Goal: Task Accomplishment & Management: Use online tool/utility

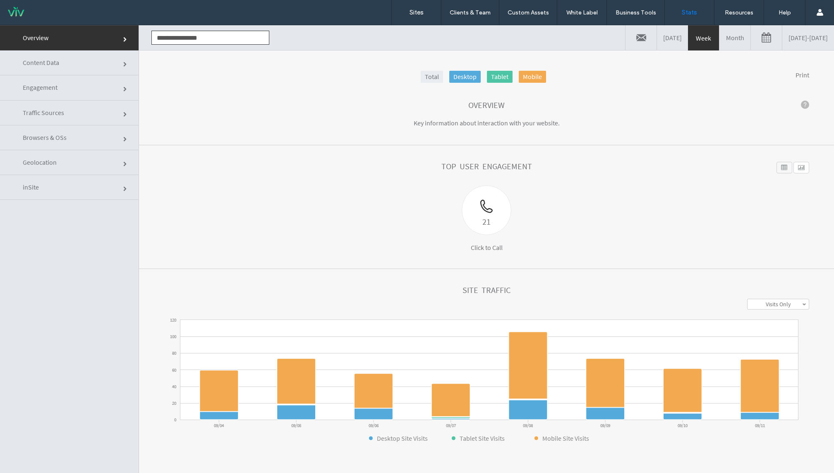
click at [788, 45] on link "09/04/2025 - 09/11/2025" at bounding box center [808, 37] width 52 height 25
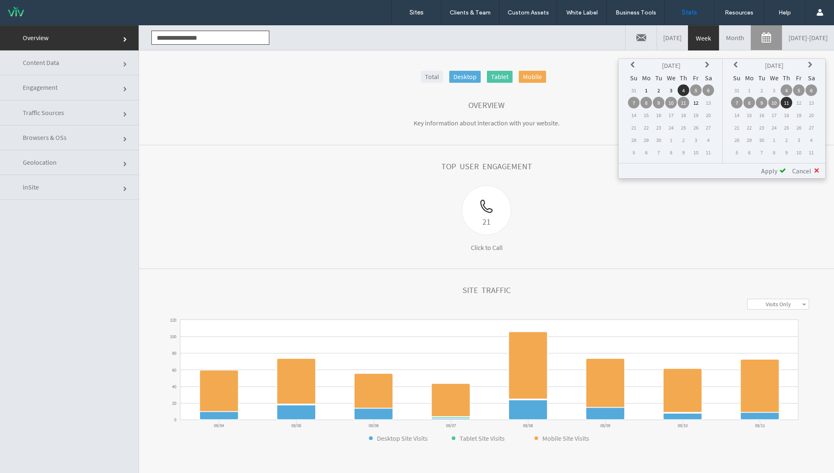
click at [639, 66] on th at bounding box center [634, 66] width 12 height 12
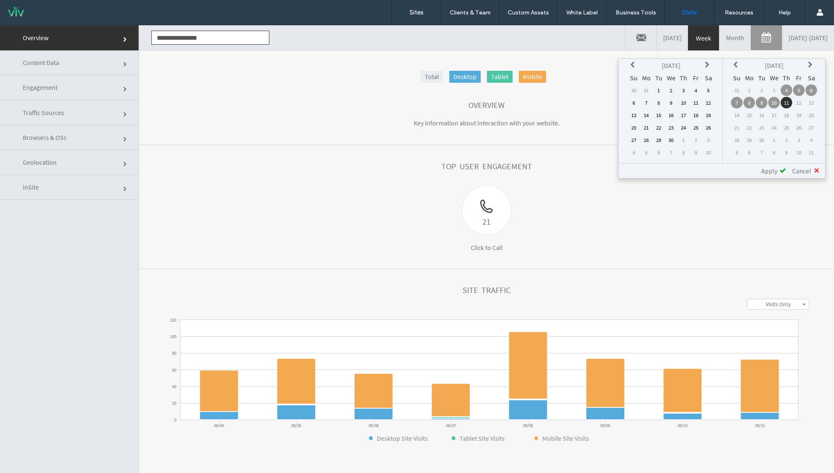
click at [639, 66] on th at bounding box center [634, 66] width 12 height 12
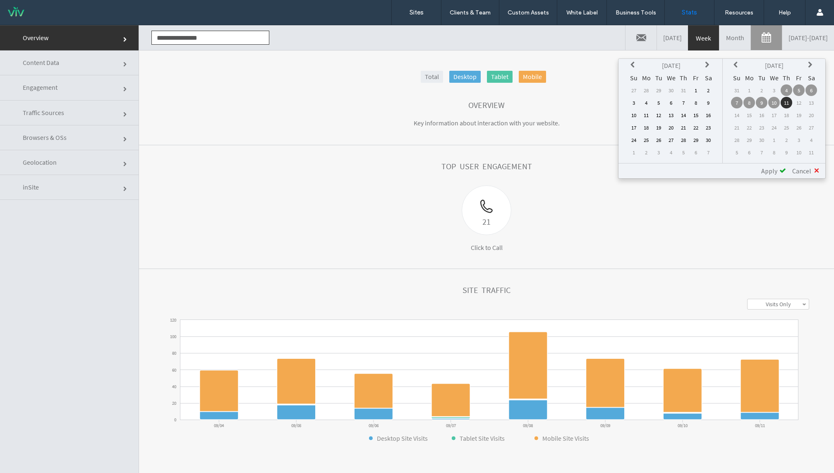
click at [639, 66] on th at bounding box center [634, 66] width 12 height 12
click at [632, 103] on td "1" at bounding box center [634, 103] width 12 height 12
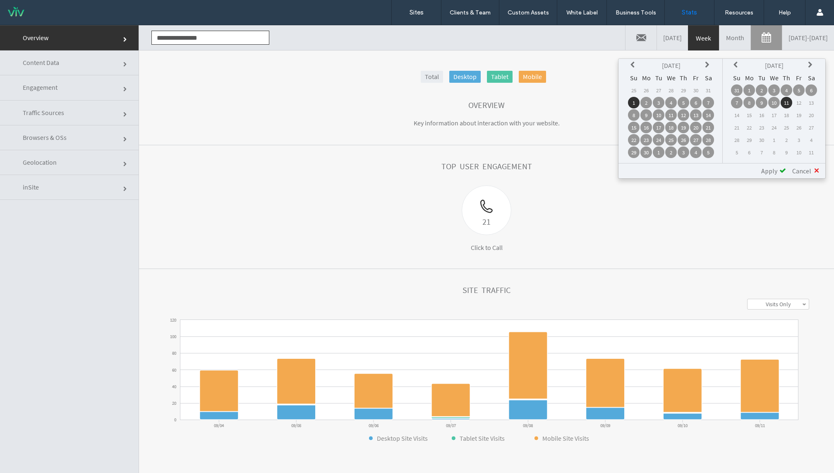
click at [772, 173] on span "Apply" at bounding box center [769, 171] width 16 height 8
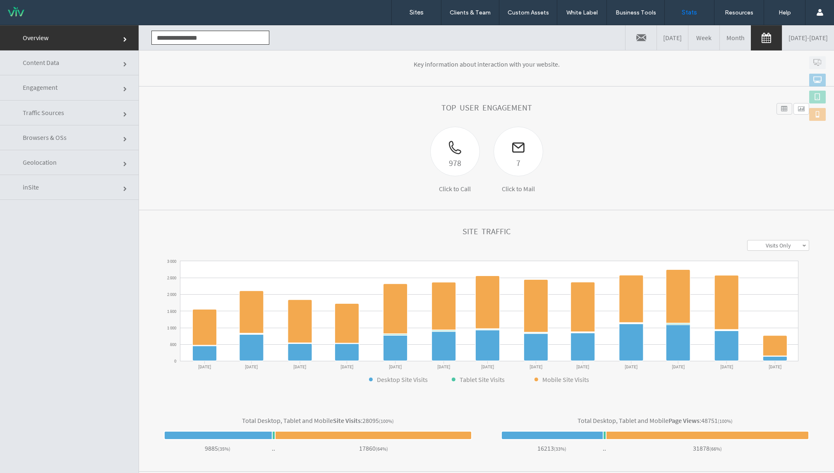
scroll to position [58, 0]
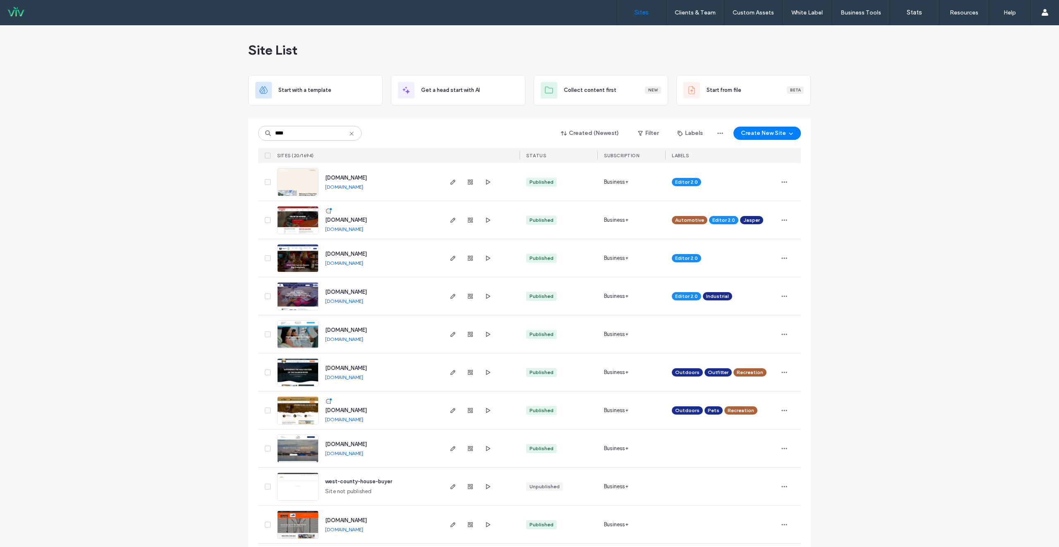
type input "****"
click at [350, 219] on span "[DOMAIN_NAME]" at bounding box center [346, 220] width 42 height 6
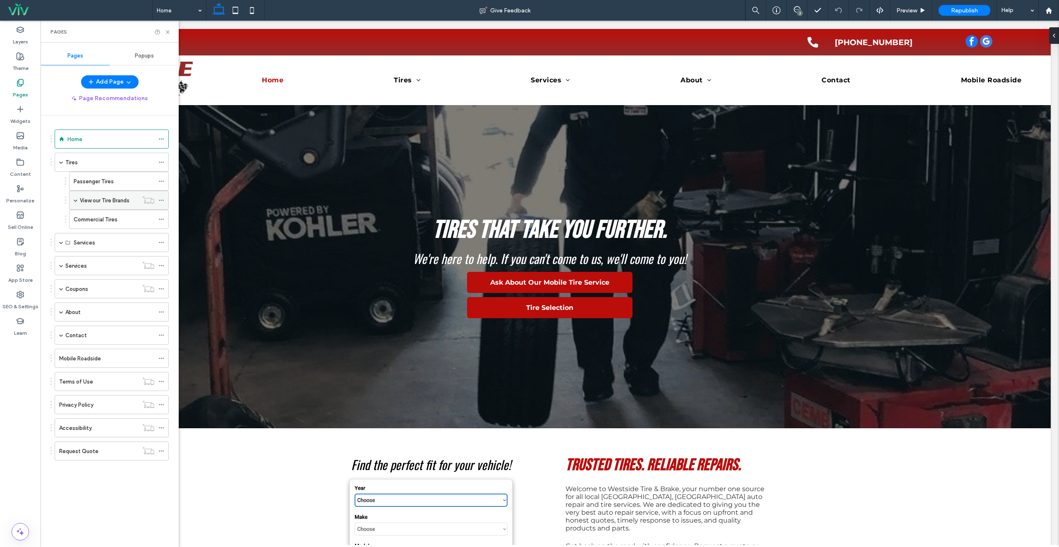
click at [74, 202] on span at bounding box center [76, 200] width 4 height 4
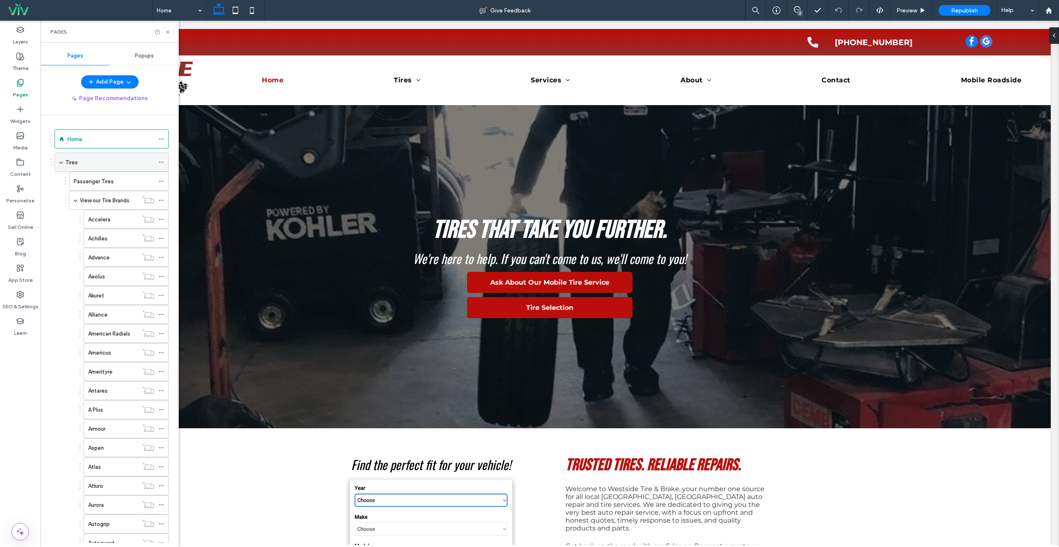
click at [104, 168] on div "Tires" at bounding box center [109, 162] width 89 height 18
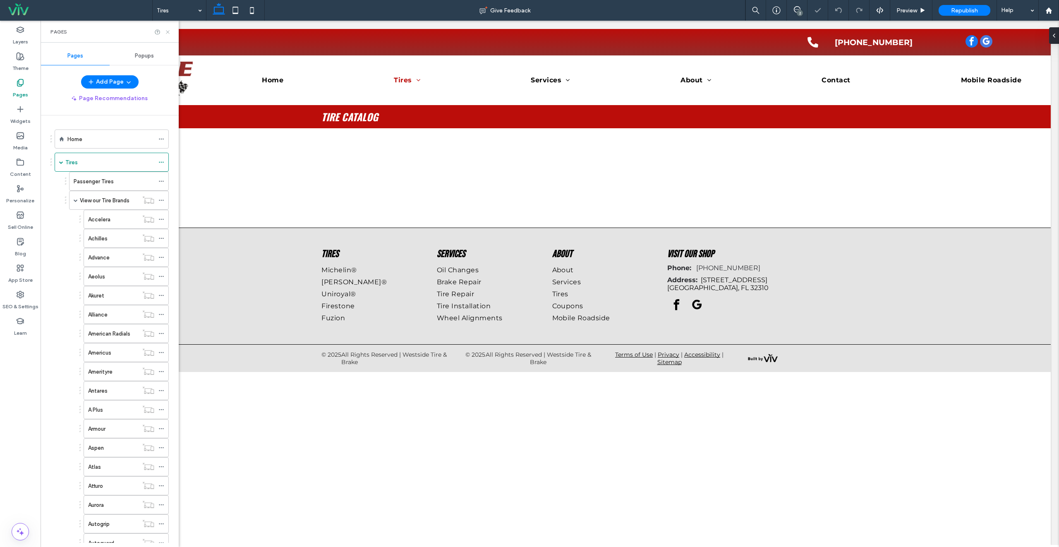
drag, startPoint x: 168, startPoint y: 31, endPoint x: 138, endPoint y: 21, distance: 32.3
click at [168, 31] on icon at bounding box center [168, 32] width 6 height 6
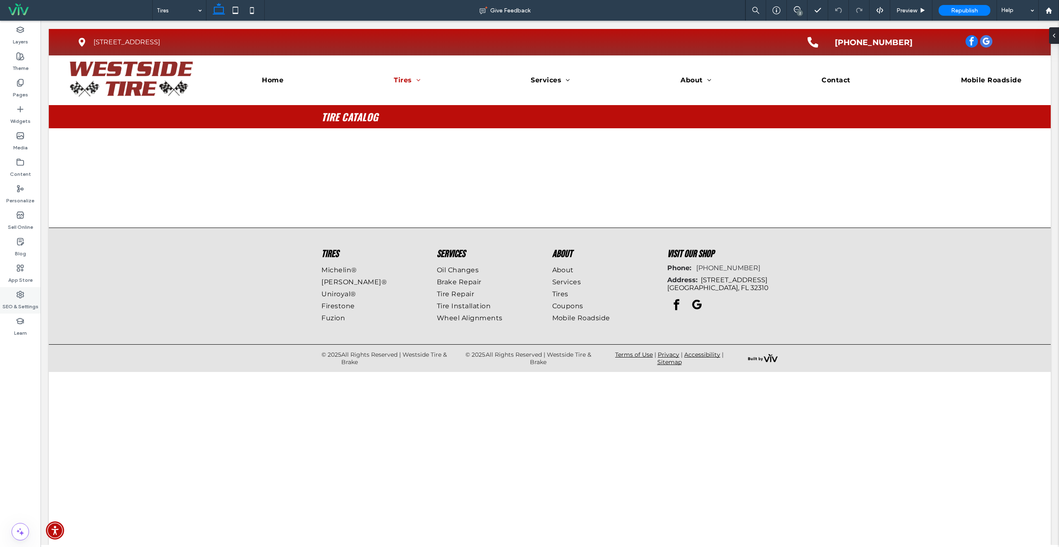
click at [20, 291] on use at bounding box center [20, 294] width 7 height 7
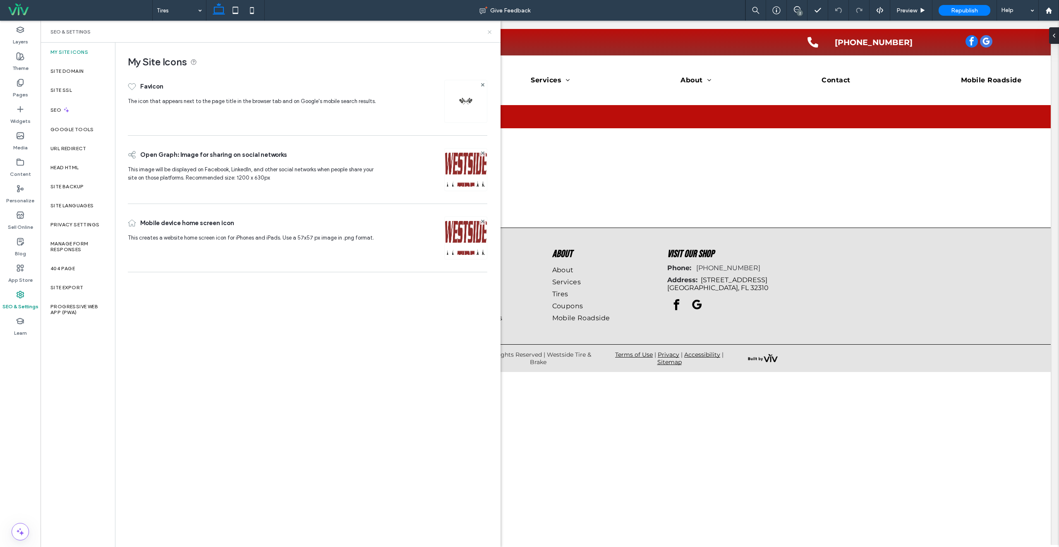
click at [489, 31] on icon at bounding box center [489, 32] width 6 height 6
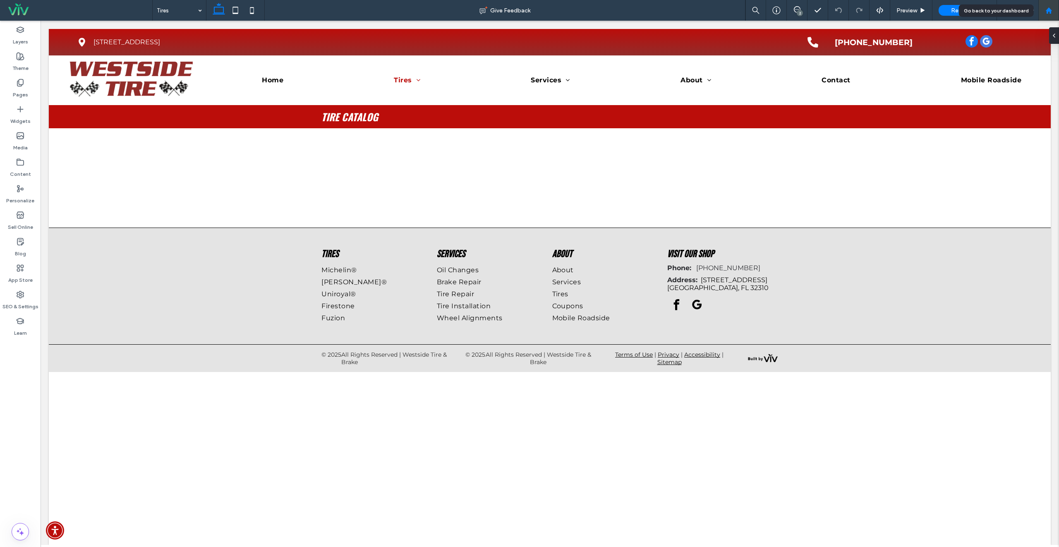
click at [1051, 11] on icon at bounding box center [1048, 10] width 7 height 7
